Goal: Check status: Check status

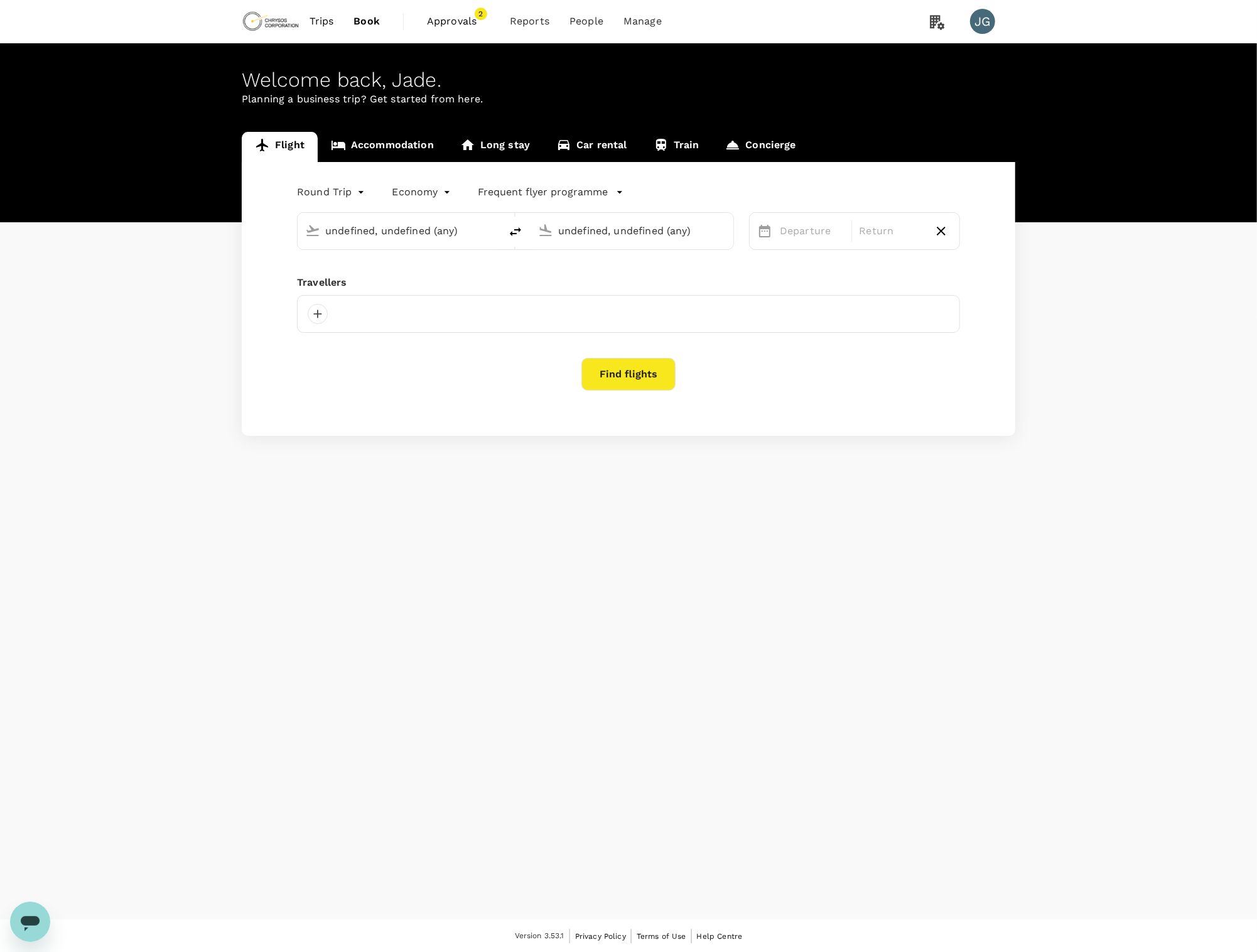
type input "Vancouver Intl (YVR)"
type input "[GEOGRAPHIC_DATA], [GEOGRAPHIC_DATA] (any)"
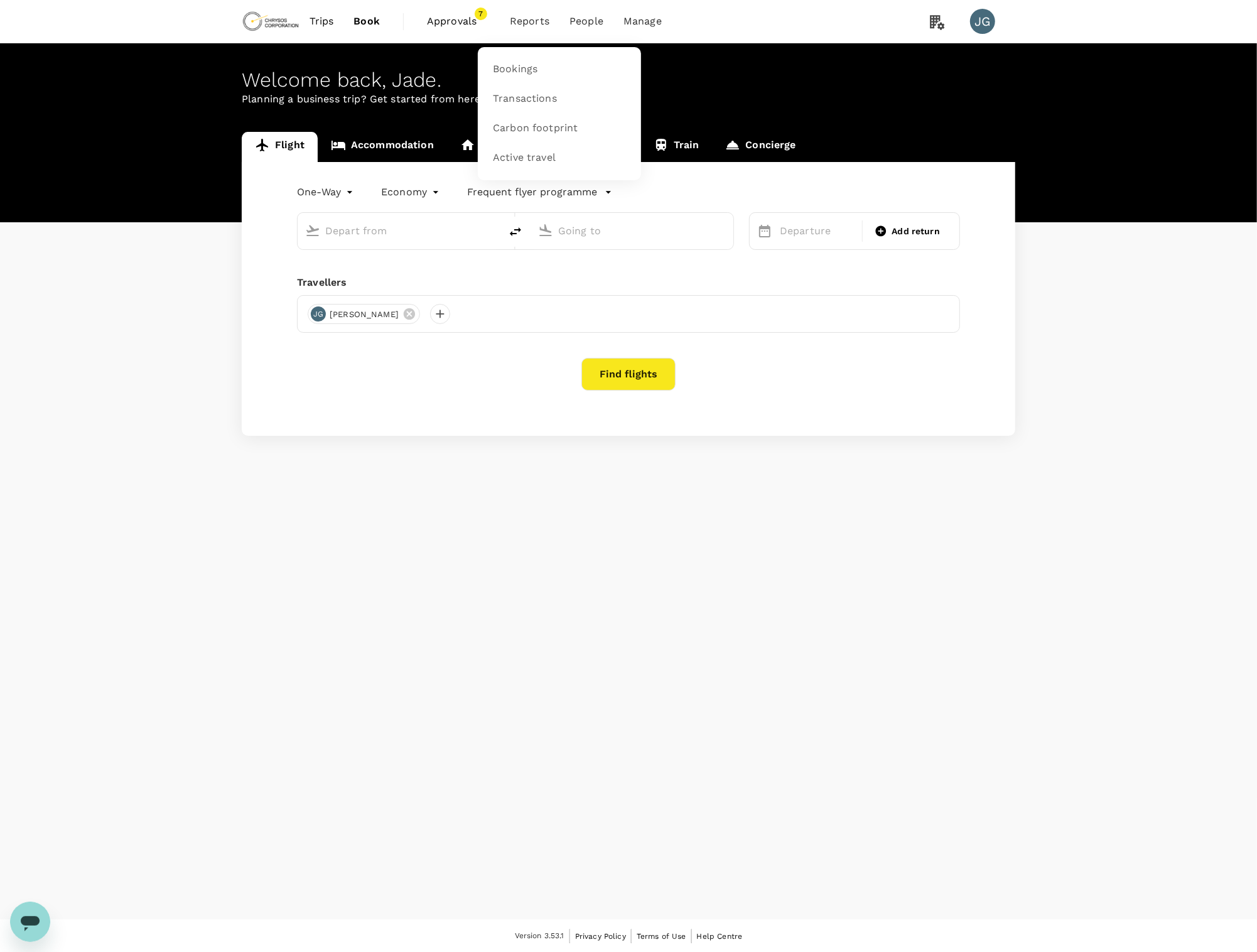
type input "roundtrip"
type input "business"
type input "Vancouver Intl (YVR)"
type input "[GEOGRAPHIC_DATA], [GEOGRAPHIC_DATA] (any)"
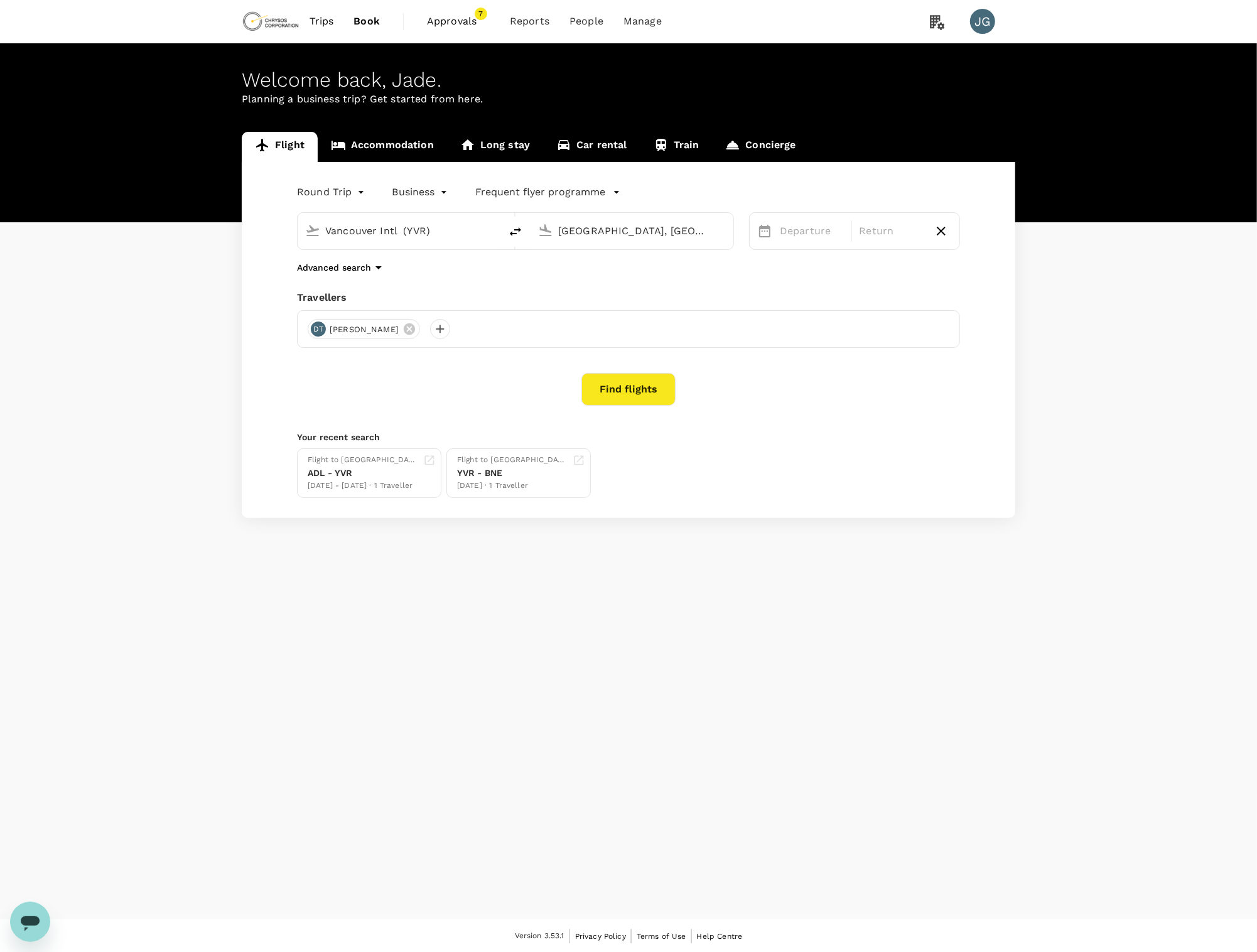
click at [463, 16] on span "Approvals" at bounding box center [458, 21] width 63 height 15
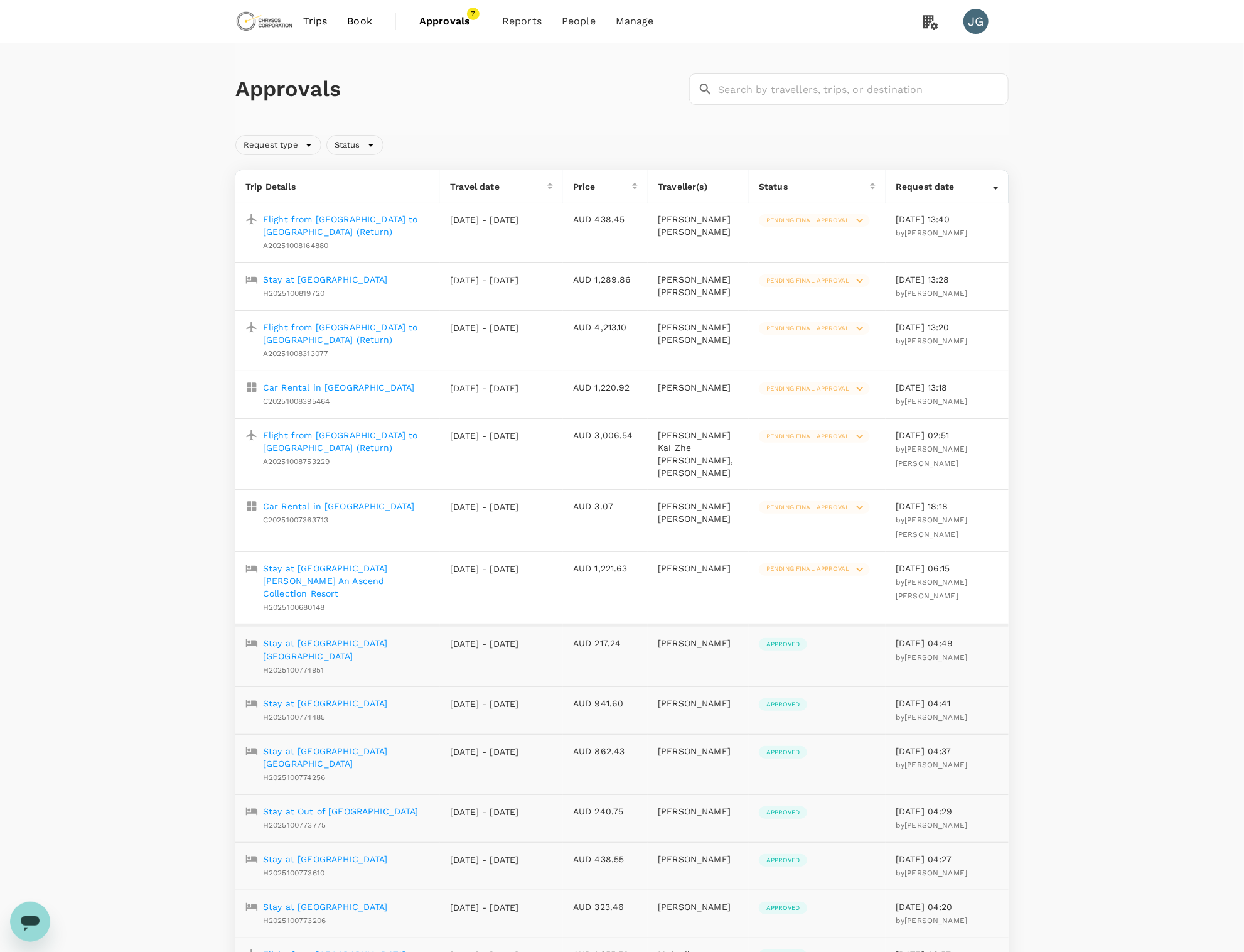
click at [398, 327] on p "Flight from [GEOGRAPHIC_DATA] to [GEOGRAPHIC_DATA] (Return)" at bounding box center [346, 334] width 167 height 25
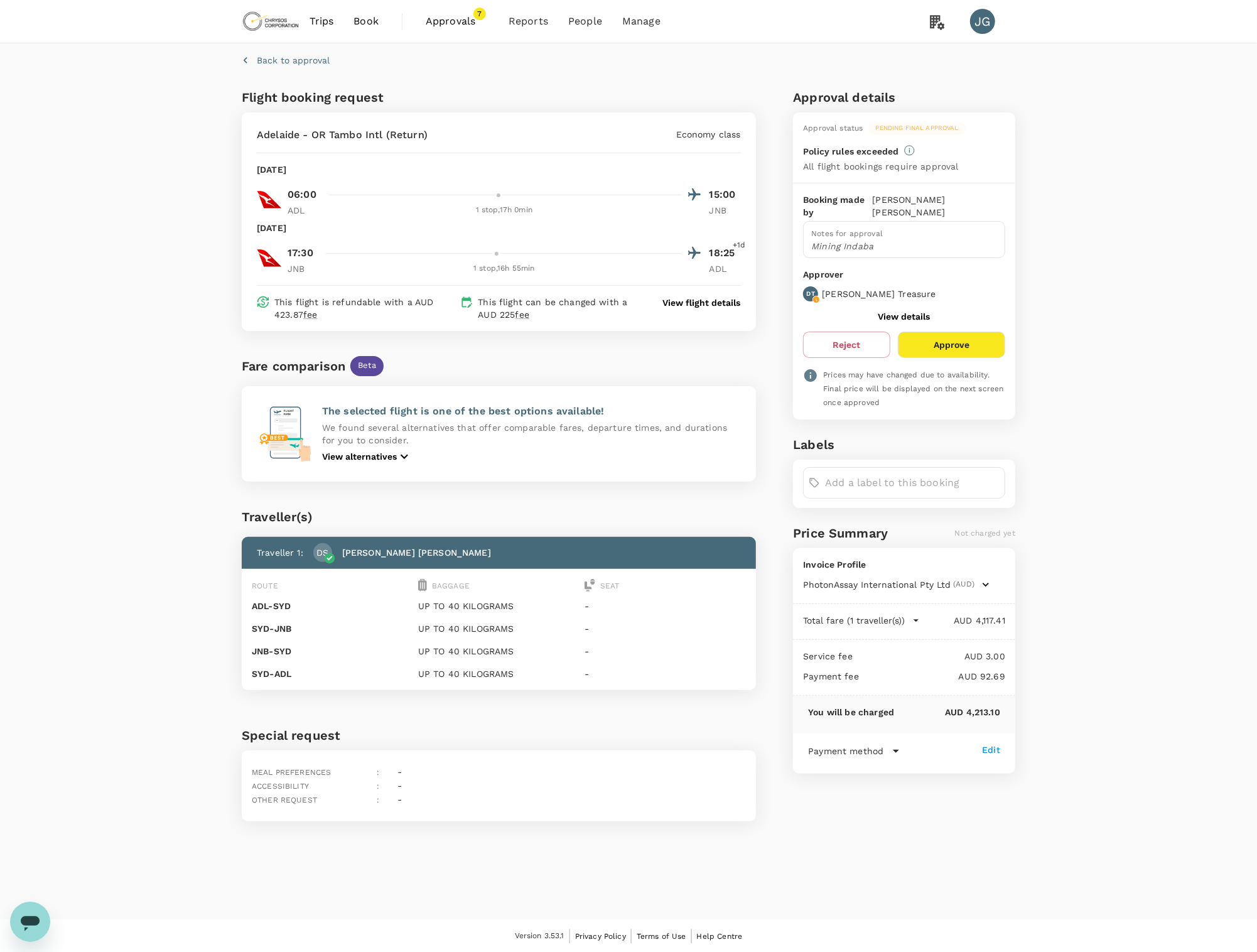
click at [720, 301] on p "View flight details" at bounding box center [701, 303] width 78 height 13
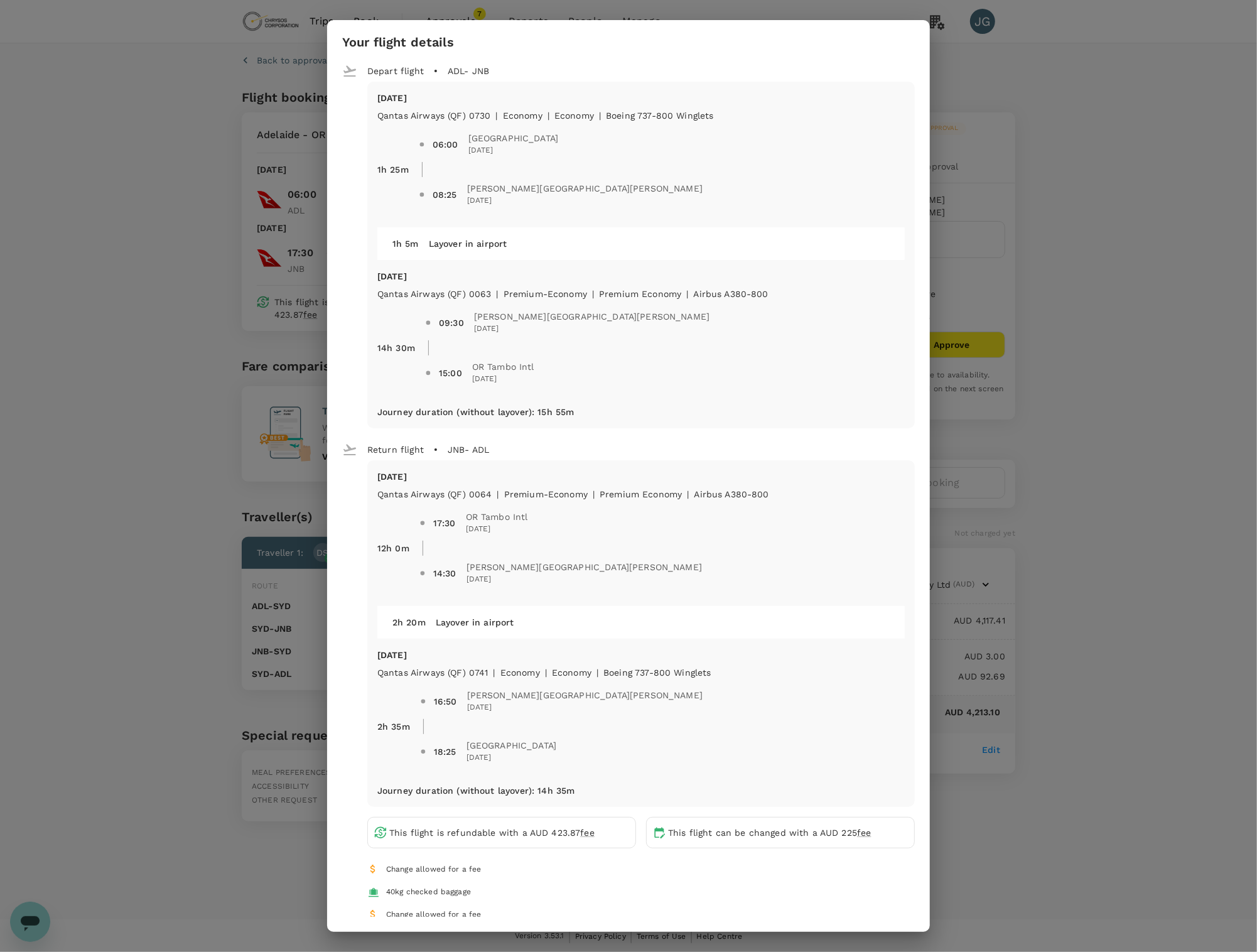
click at [1082, 227] on div "Your flight details Depart flight ADL - JNB [DATE] Qantas Airways (QF) 0730 | e…" at bounding box center [628, 476] width 1257 height 952
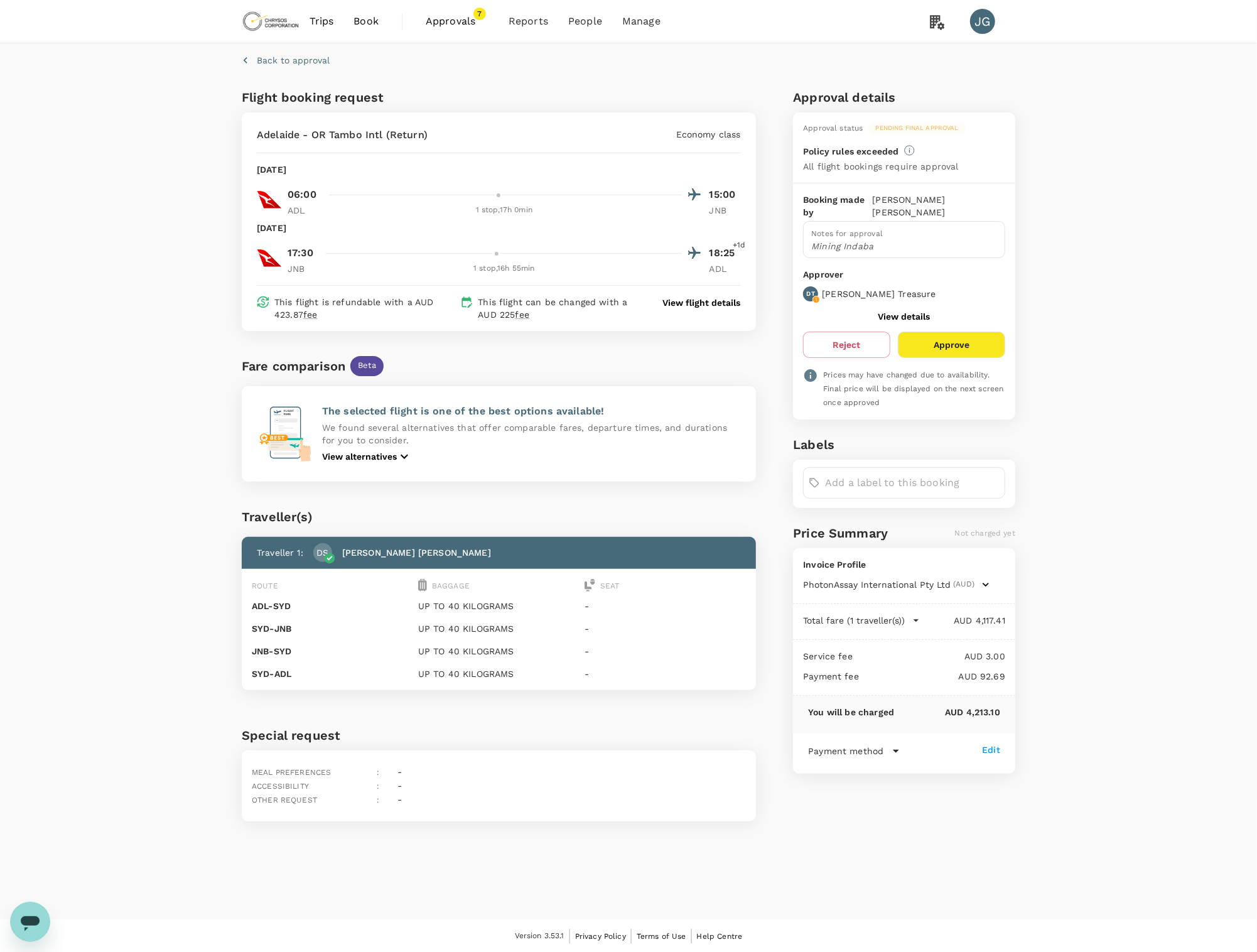
click at [678, 306] on p "View flight details" at bounding box center [701, 303] width 78 height 13
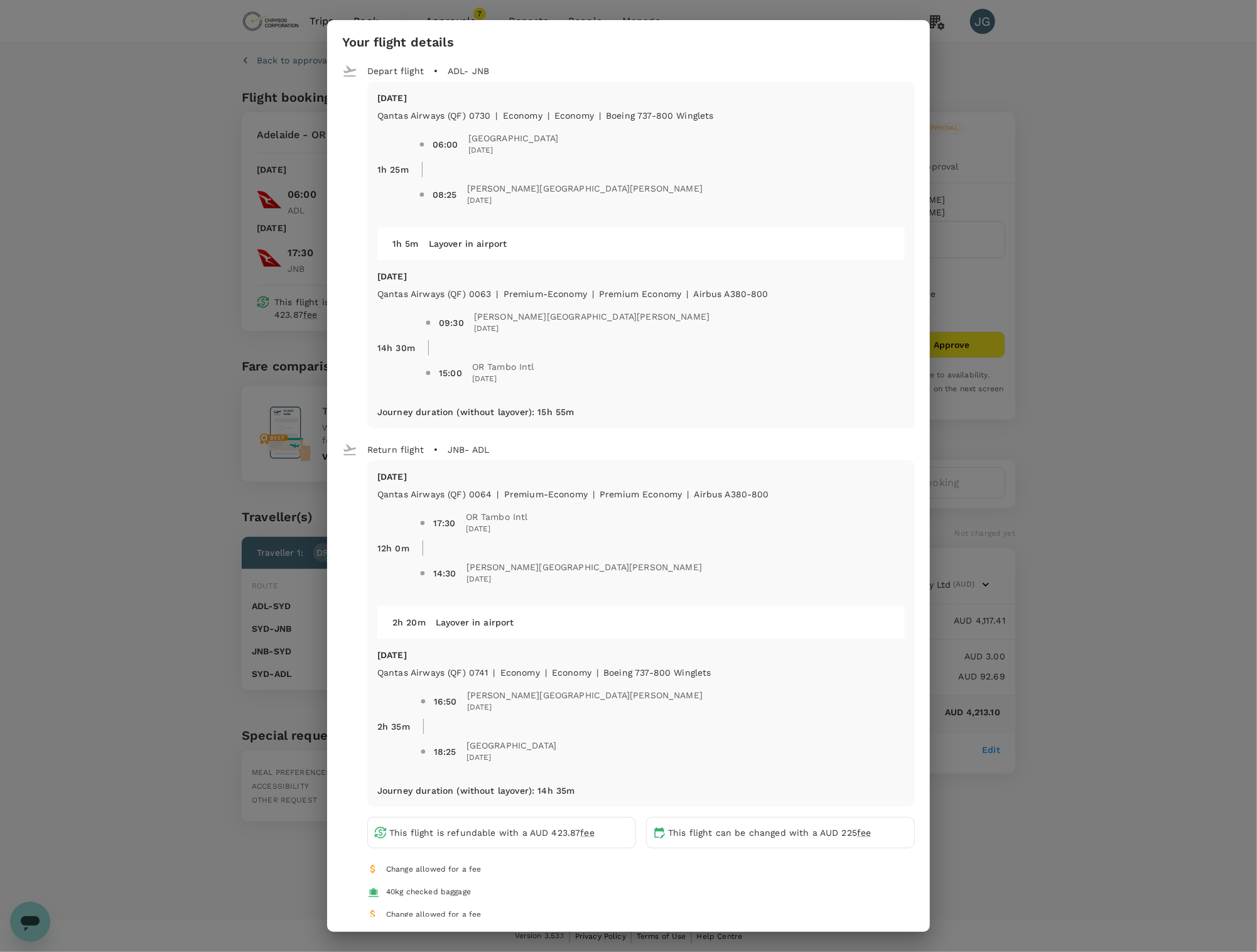
click at [1086, 231] on div "Your flight details Depart flight ADL - JNB Sat, 07 Feb Qantas Airways (QF) 073…" at bounding box center [628, 476] width 1257 height 952
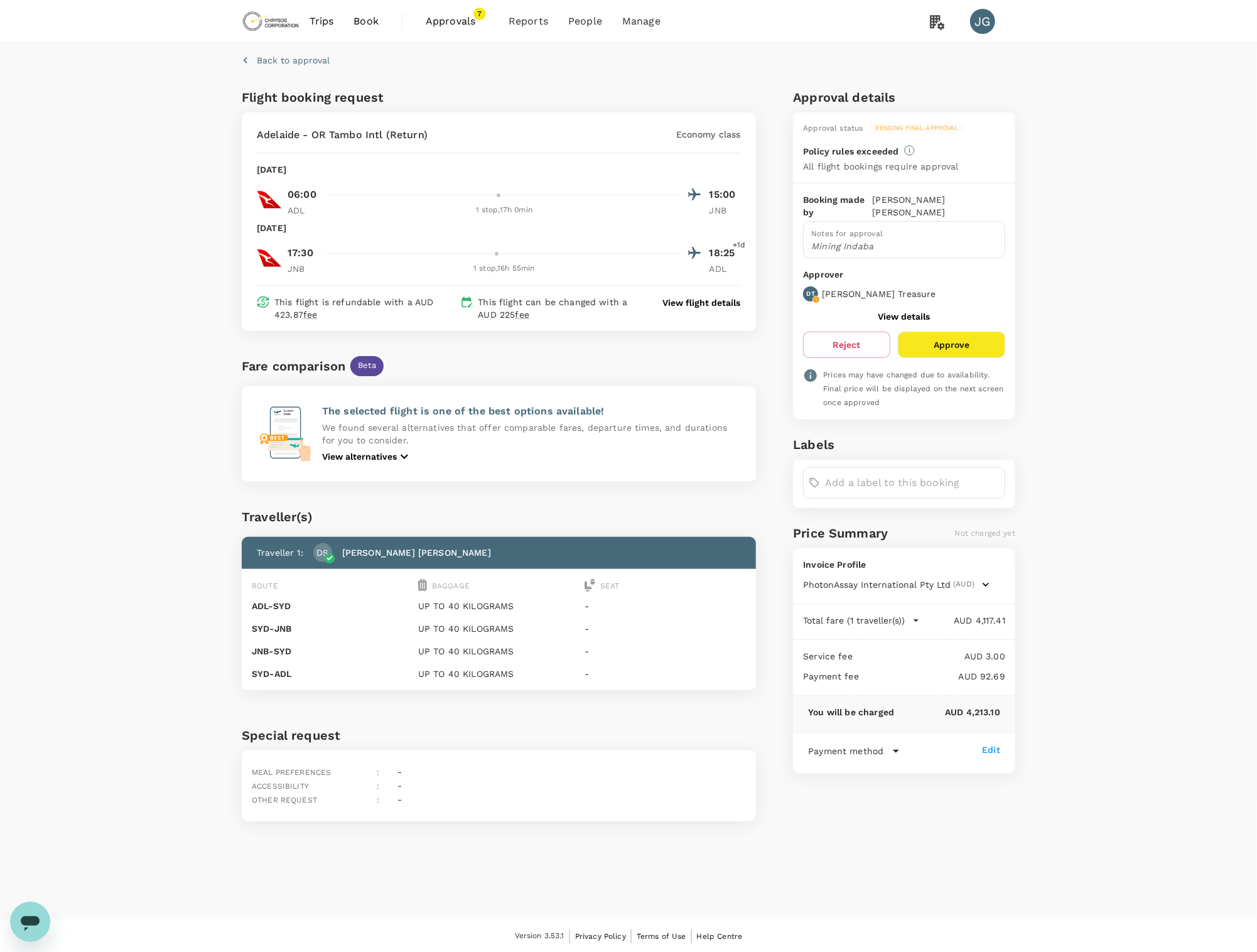
click at [455, 20] on span "Approvals" at bounding box center [456, 21] width 63 height 15
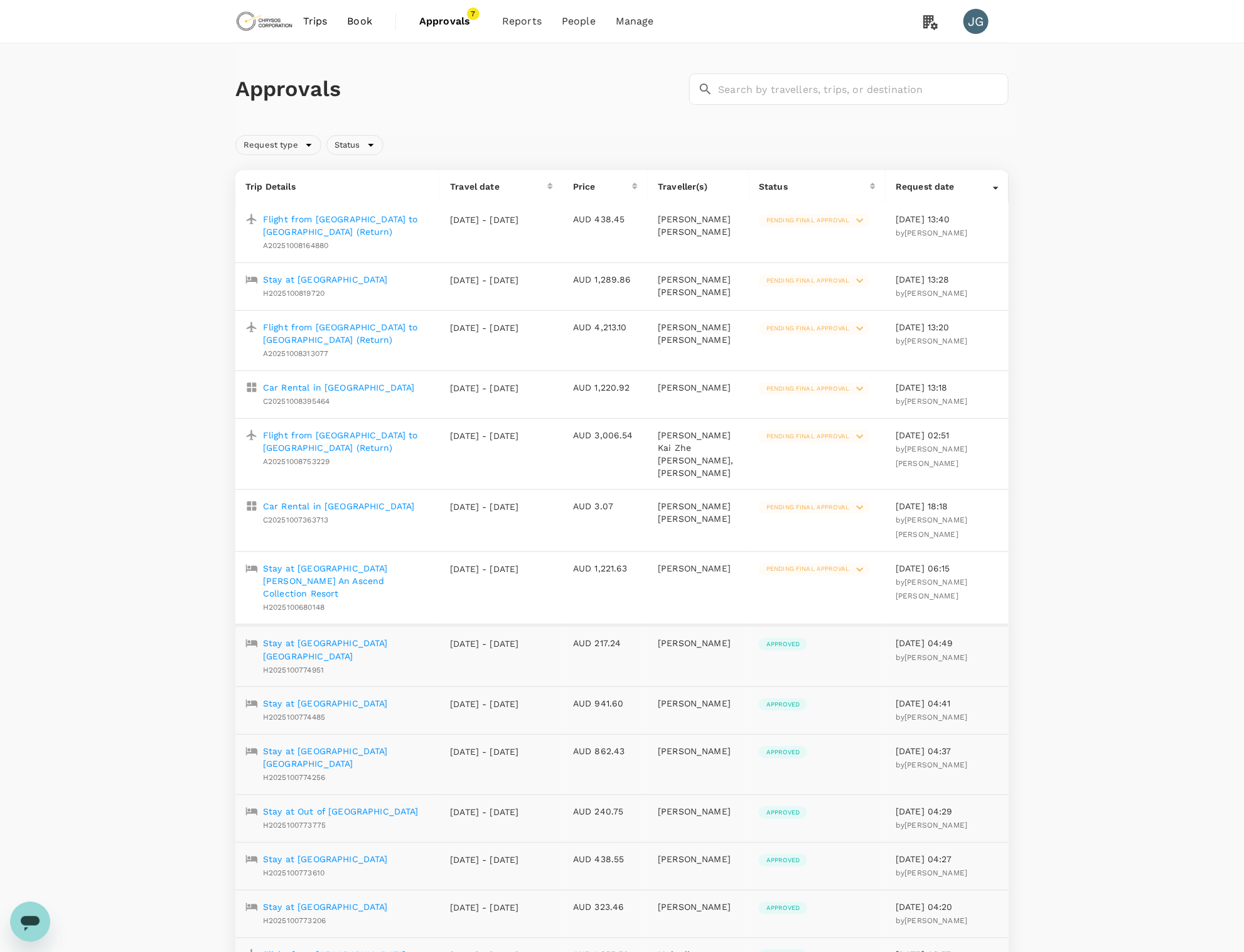
click at [415, 325] on p "Flight from Adelaide to Johannesburg (Return)" at bounding box center [346, 334] width 167 height 25
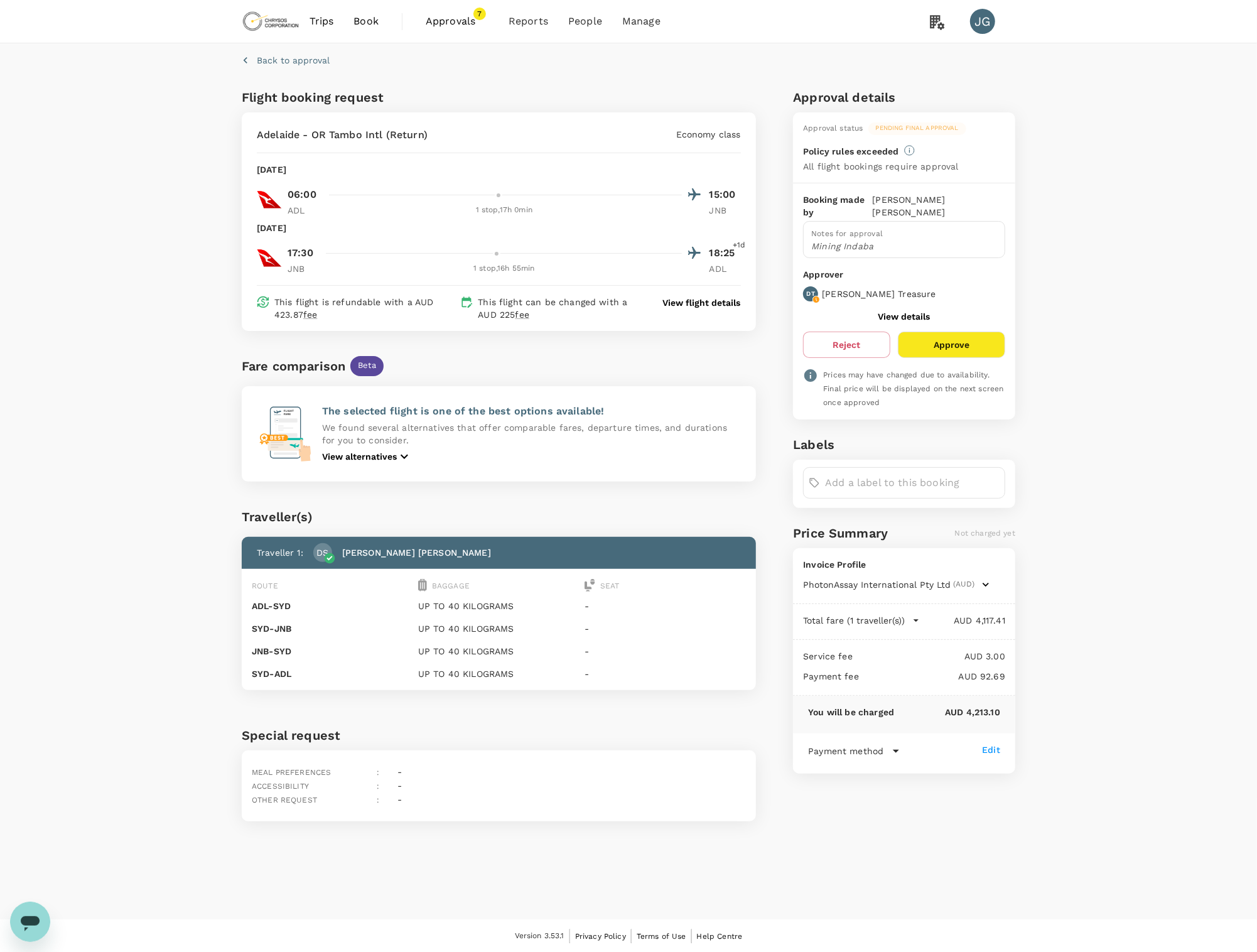
click at [443, 26] on span "Approvals" at bounding box center [456, 21] width 63 height 15
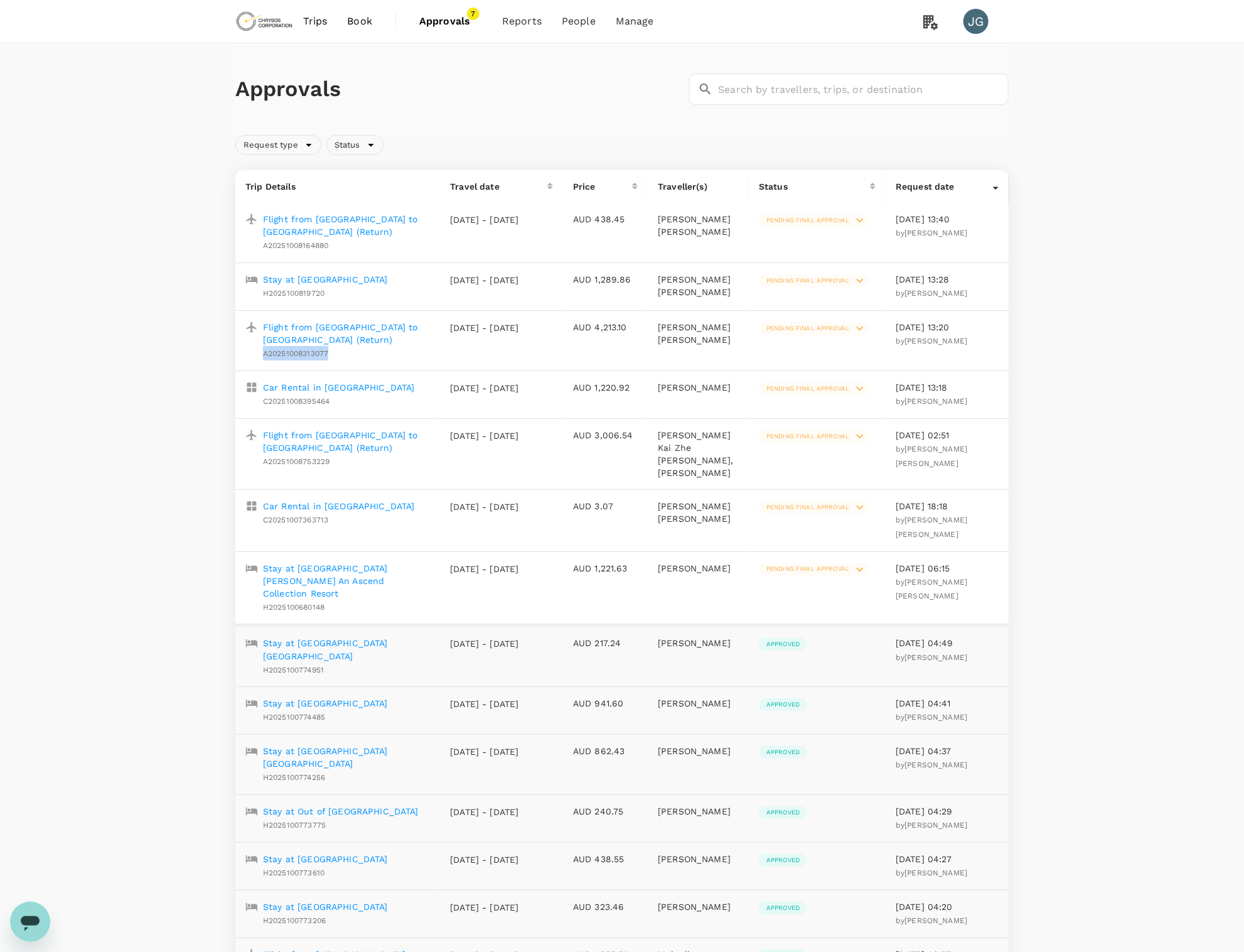
drag, startPoint x: 347, startPoint y: 359, endPoint x: 263, endPoint y: 359, distance: 84.0
click at [263, 359] on div "Flight from Adelaide to Johannesburg (Return) A20251008313077" at bounding box center [344, 337] width 172 height 44
copy span "A20251008313077"
drag, startPoint x: 631, startPoint y: 327, endPoint x: 598, endPoint y: 330, distance: 33.1
click at [598, 330] on p "AUD 4,213.10" at bounding box center [605, 327] width 65 height 13
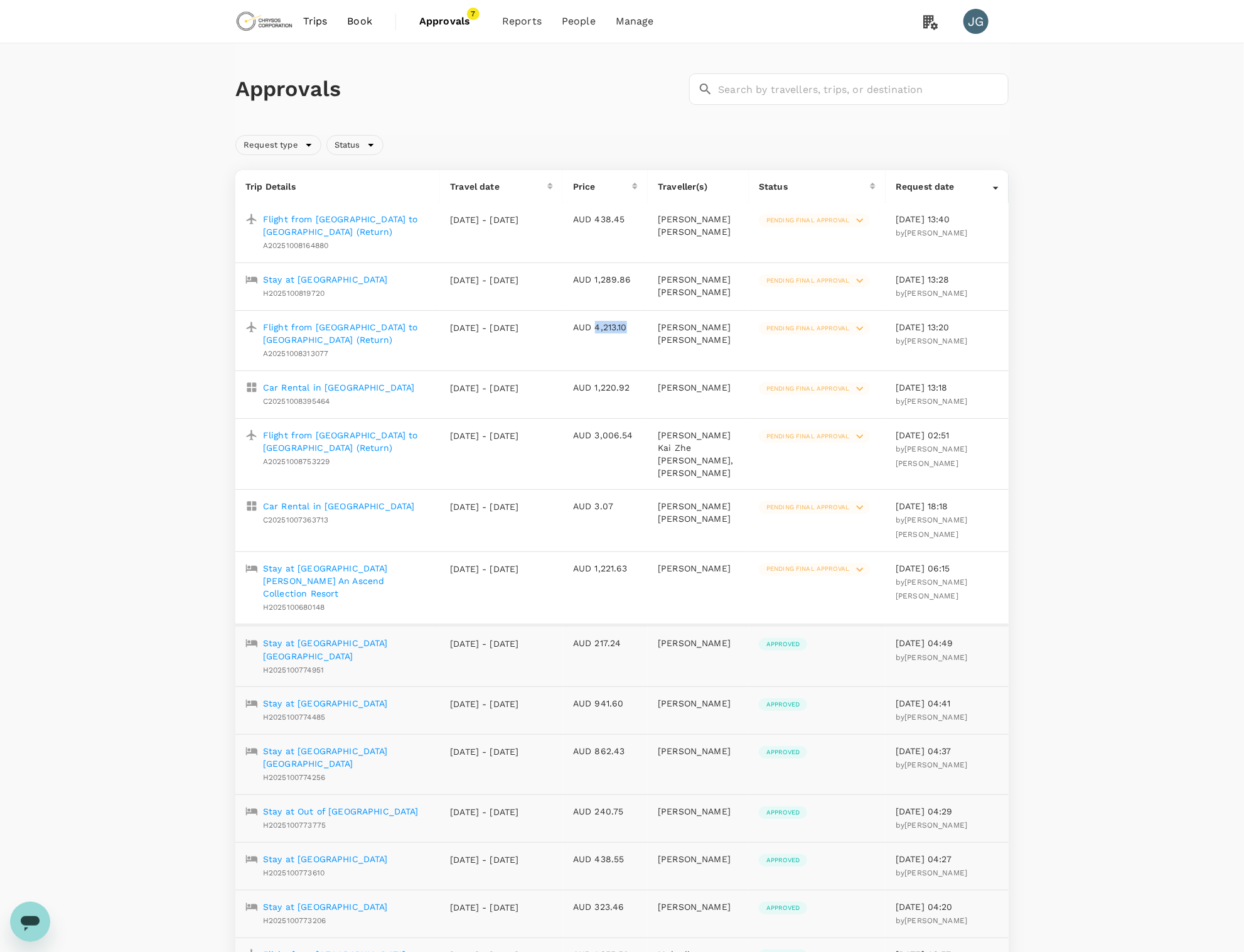
copy p "4,213.10"
click at [1078, 237] on div "Approvals ​ ​ Request type Status Trip Details Travel date Price Traveller(s) S…" at bounding box center [622, 879] width 1244 height 1670
